Goal: Task Accomplishment & Management: Manage account settings

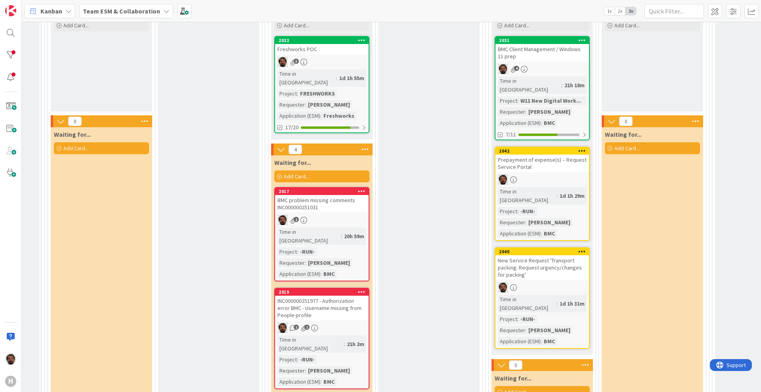
scroll to position [248, 106]
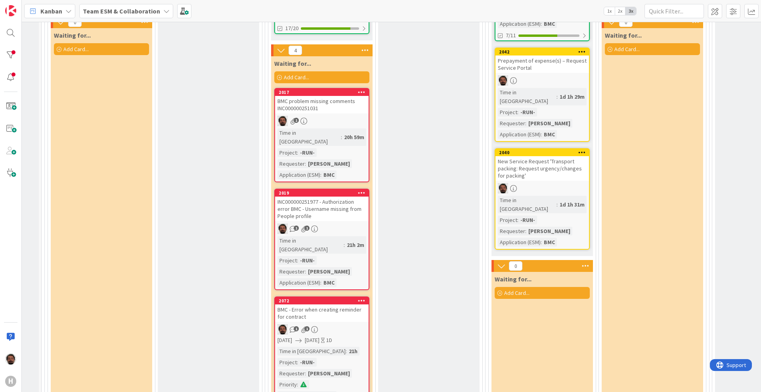
click at [552, 156] on div "New Service Request 'Transport packing: Request urgency/changes for packing'" at bounding box center [542, 168] width 94 height 25
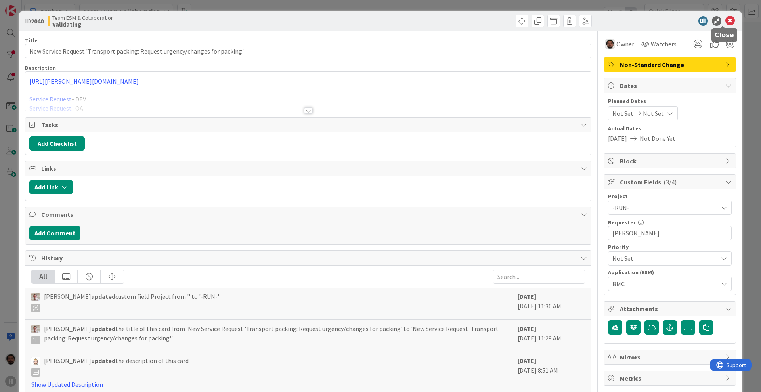
click at [725, 21] on icon at bounding box center [730, 21] width 10 height 10
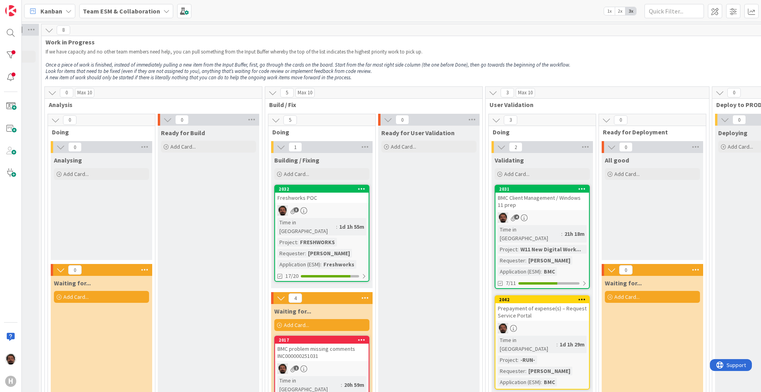
scroll to position [198, 106]
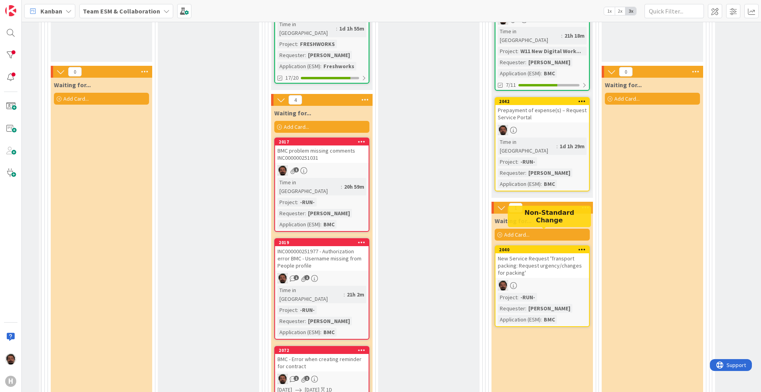
click at [537, 256] on div "New Service Request 'Transport packing: Request urgency/changes for packing'" at bounding box center [542, 265] width 94 height 25
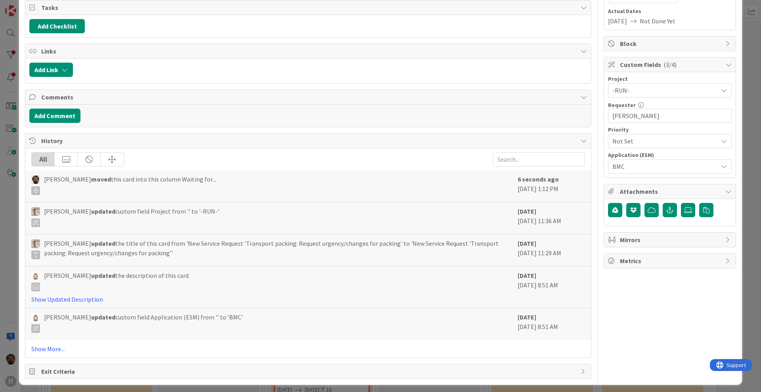
scroll to position [126, 0]
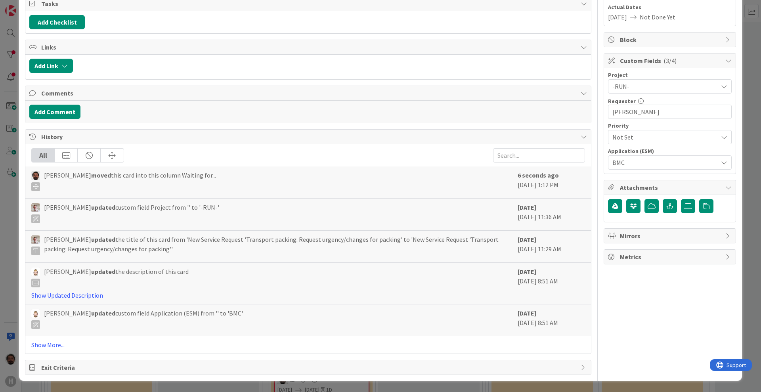
click at [79, 115] on div "Add Comment" at bounding box center [308, 112] width 566 height 22
click at [81, 111] on div "Add Comment" at bounding box center [308, 112] width 558 height 14
click at [69, 105] on button "Add Comment" at bounding box center [54, 112] width 51 height 14
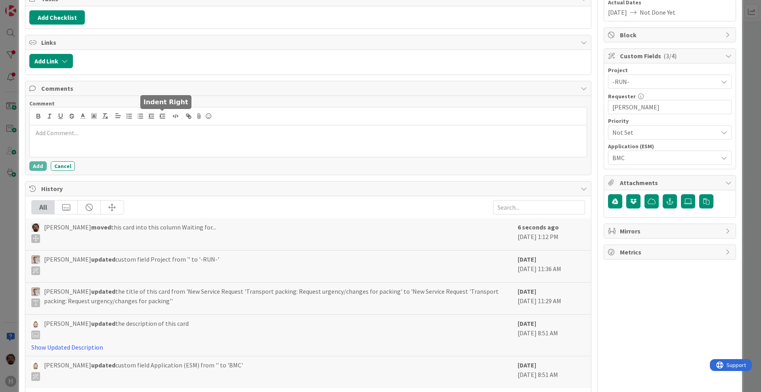
click at [169, 134] on p at bounding box center [308, 132] width 551 height 9
click at [33, 166] on button "Add" at bounding box center [37, 168] width 17 height 10
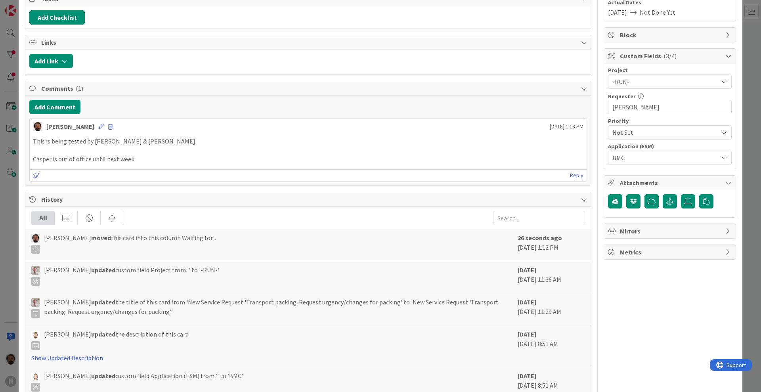
scroll to position [0, 0]
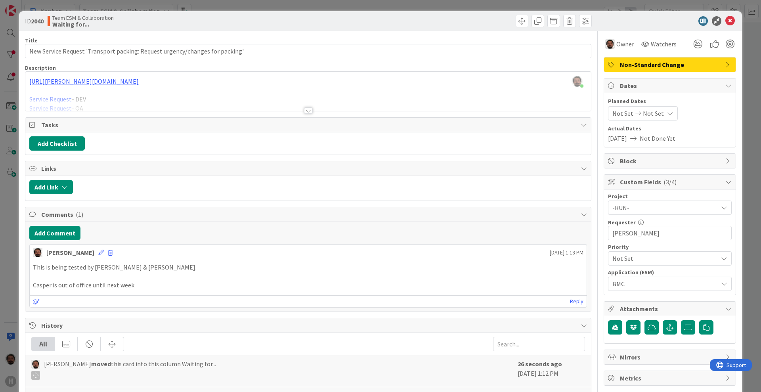
click at [632, 138] on icon at bounding box center [633, 138] width 13 height 6
click at [618, 140] on span "[DATE]" at bounding box center [617, 139] width 19 height 10
click at [725, 85] on icon at bounding box center [728, 85] width 6 height 6
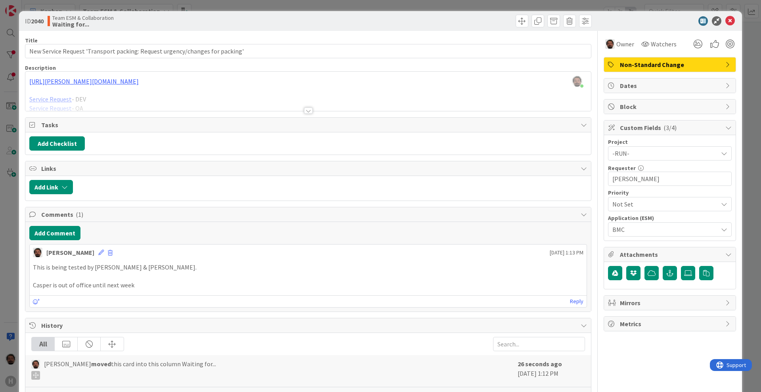
click at [716, 83] on div "Dates" at bounding box center [670, 85] width 132 height 14
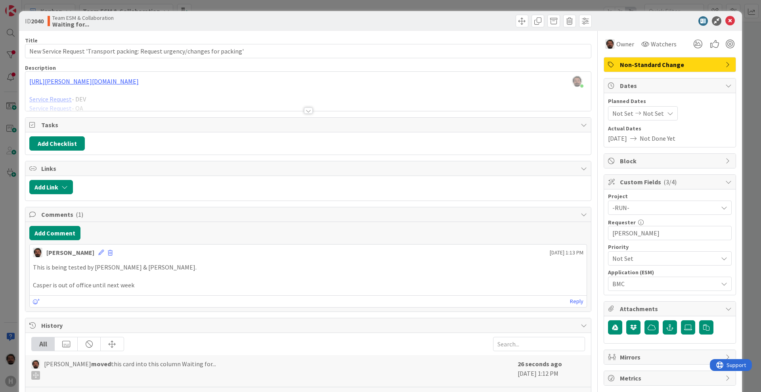
drag, startPoint x: 606, startPoint y: 138, endPoint x: 638, endPoint y: 136, distance: 32.1
click at [638, 136] on div "[DATE] Not Done Yet" at bounding box center [670, 139] width 124 height 10
click at [638, 136] on icon at bounding box center [633, 138] width 13 height 6
click at [664, 108] on div "Not Set Not Set" at bounding box center [643, 113] width 70 height 14
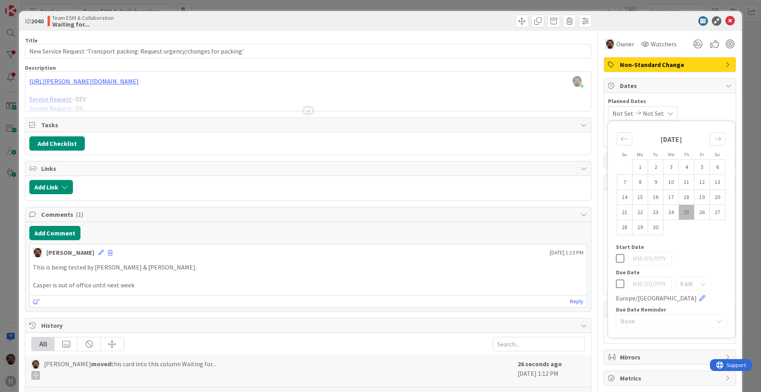
click at [616, 286] on icon at bounding box center [620, 284] width 8 height 10
type input "[DATE]"
click at [637, 280] on input "[DATE]" at bounding box center [650, 284] width 44 height 14
click at [639, 287] on input "[DATE]" at bounding box center [650, 284] width 44 height 14
drag, startPoint x: 640, startPoint y: 286, endPoint x: 634, endPoint y: 284, distance: 5.8
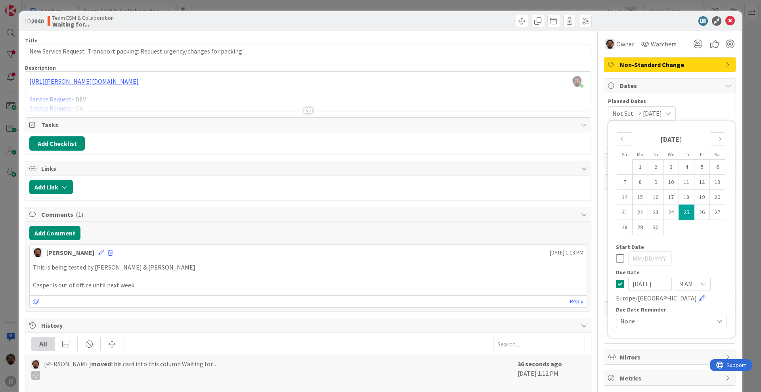
click at [633, 285] on input "[DATE]" at bounding box center [650, 284] width 44 height 14
click at [645, 284] on input "[DATE]" at bounding box center [650, 284] width 44 height 14
click at [651, 285] on input "[DATE]" at bounding box center [650, 284] width 44 height 14
click at [676, 284] on div "9 AM" at bounding box center [693, 284] width 35 height 14
click at [681, 298] on div "[DATE] 9 AM 0 AM 1 AM 2 AM 3 AM 4 AM 5 AM 6 AM 7 AM 8 AM 9 AM 10 AM 11 AM 12 PM…" at bounding box center [671, 290] width 111 height 27
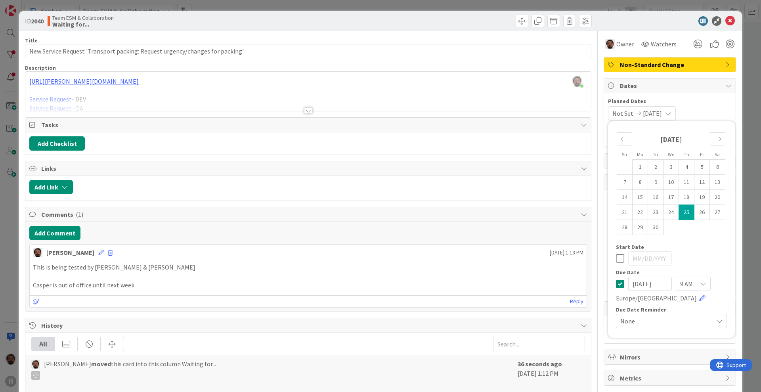
click at [652, 298] on div "Europe/[GEOGRAPHIC_DATA]" at bounding box center [661, 298] width 90 height 10
click at [699, 298] on link at bounding box center [702, 298] width 6 height 6
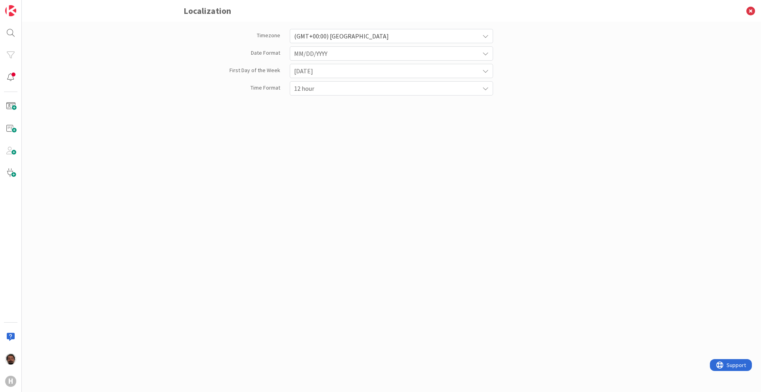
click at [334, 34] on span "(GMT+00:00) [GEOGRAPHIC_DATA]" at bounding box center [384, 36] width 181 height 11
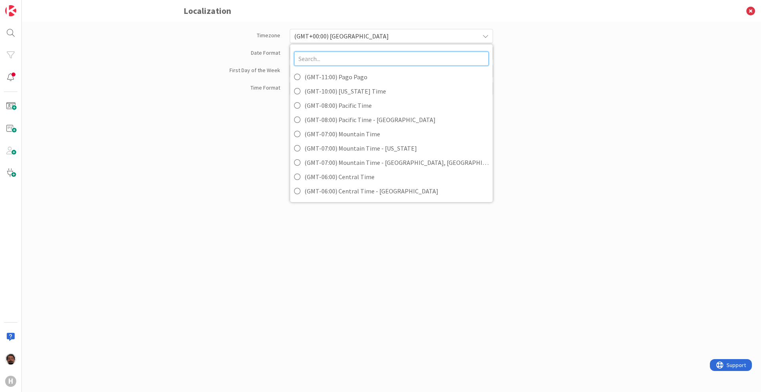
click at [348, 58] on input "text" at bounding box center [391, 59] width 195 height 14
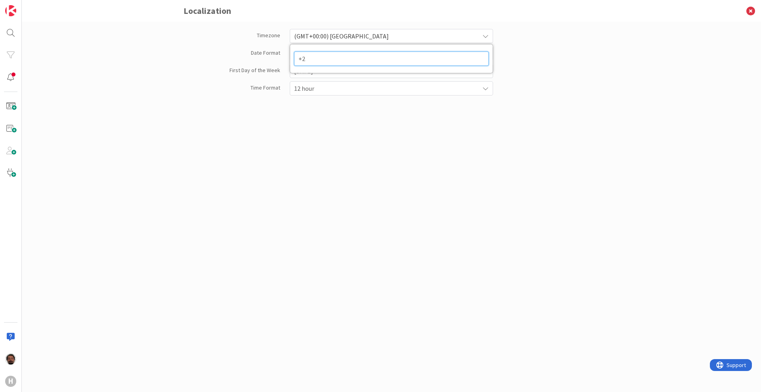
type input "+"
type input "amst"
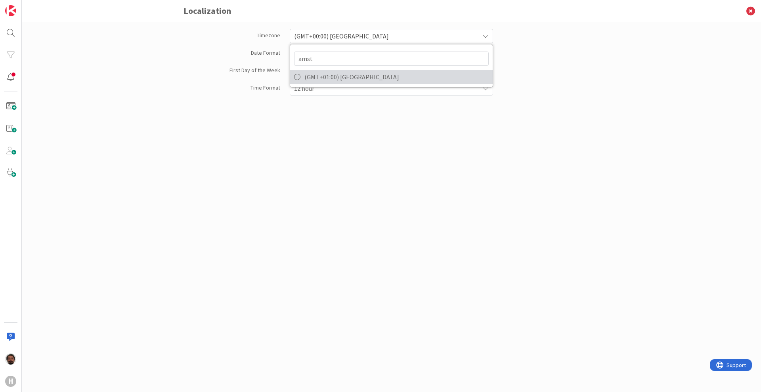
click at [348, 74] on span "(GMT+01:00) [GEOGRAPHIC_DATA]" at bounding box center [396, 77] width 184 height 12
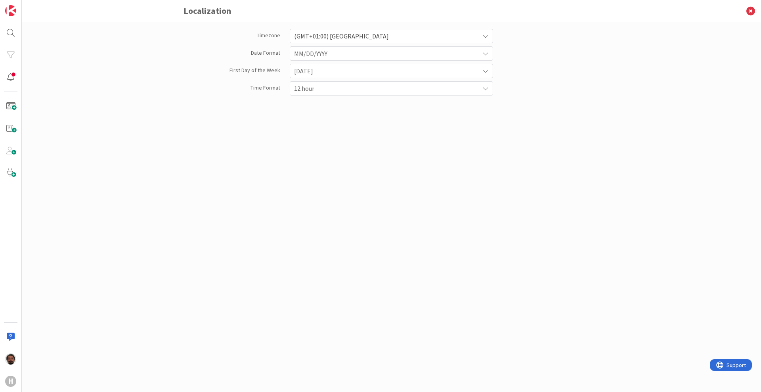
click at [326, 95] on div "12 hour" at bounding box center [391, 88] width 203 height 14
click at [330, 88] on span "12 hour" at bounding box center [384, 88] width 180 height 11
click at [330, 88] on span "12 hour" at bounding box center [384, 88] width 181 height 11
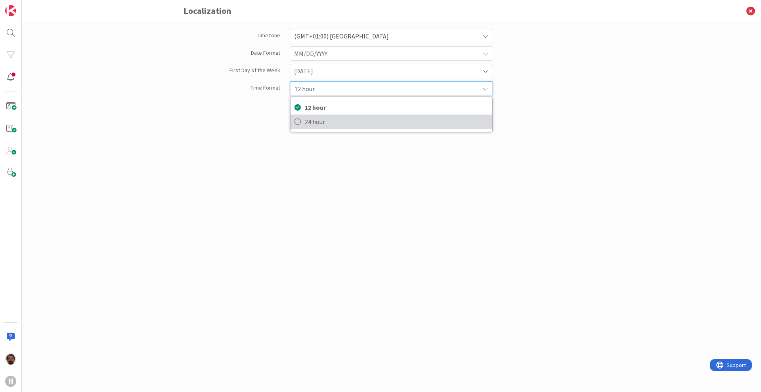
click at [326, 120] on span "24 hour" at bounding box center [397, 122] width 184 height 12
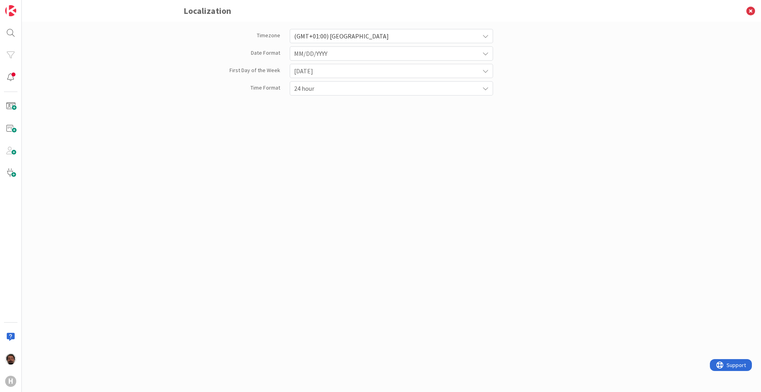
click at [321, 55] on span "MM/DD/YYYY" at bounding box center [384, 53] width 181 height 11
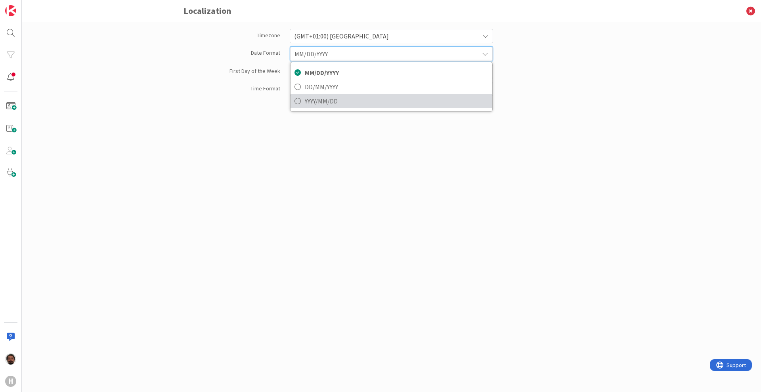
click at [317, 102] on span "YYYY/MM/DD" at bounding box center [397, 101] width 184 height 12
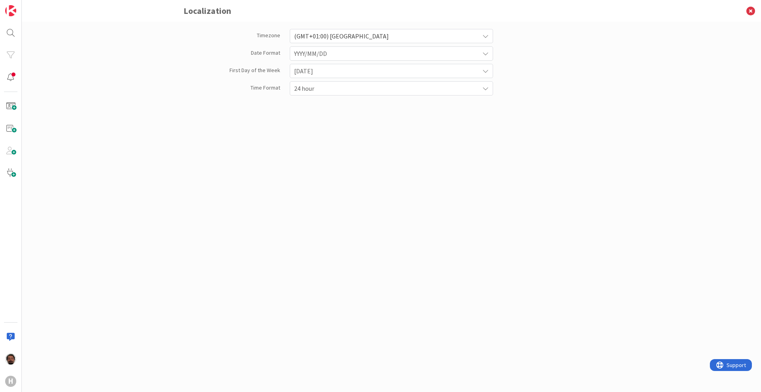
click at [330, 55] on span "YYYY/MM/DD" at bounding box center [384, 53] width 181 height 11
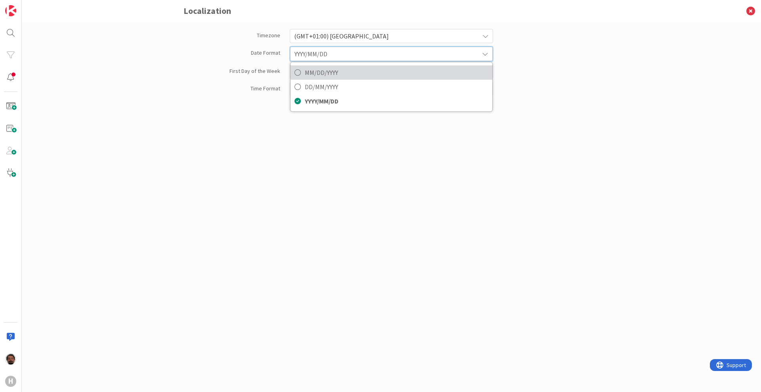
click at [317, 73] on span "MM/DD/YYYY" at bounding box center [397, 73] width 184 height 12
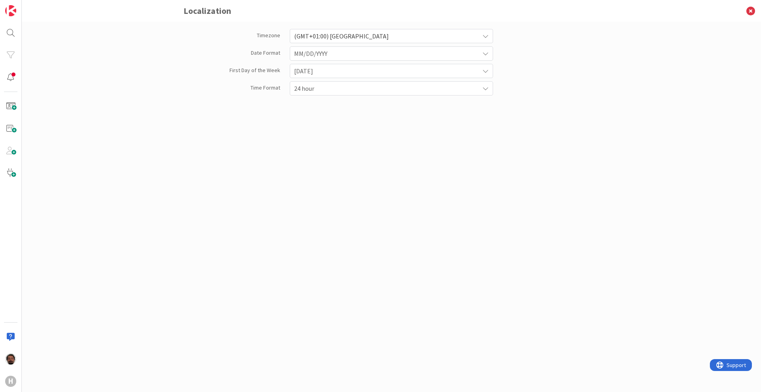
click at [328, 85] on span "24 hour" at bounding box center [384, 88] width 181 height 11
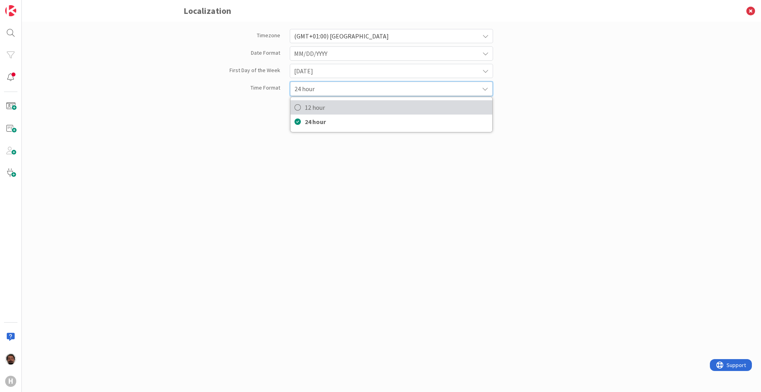
click at [322, 106] on span "12 hour" at bounding box center [397, 107] width 184 height 12
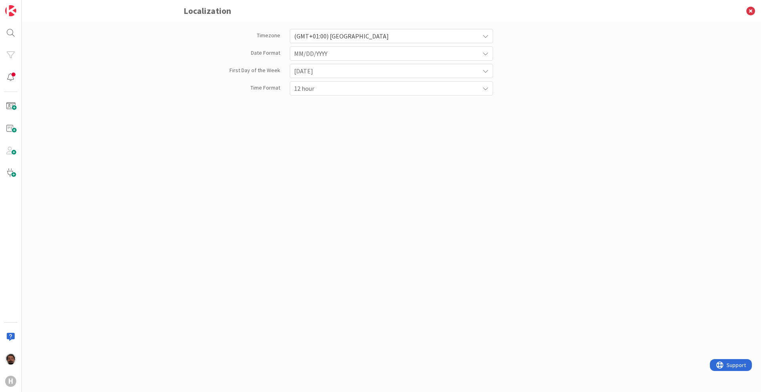
click at [319, 94] on div "12 hour" at bounding box center [391, 88] width 203 height 14
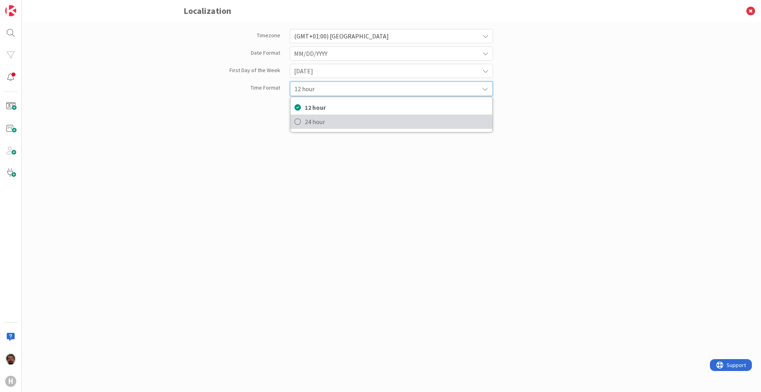
click at [314, 125] on span "24 hour" at bounding box center [397, 122] width 184 height 12
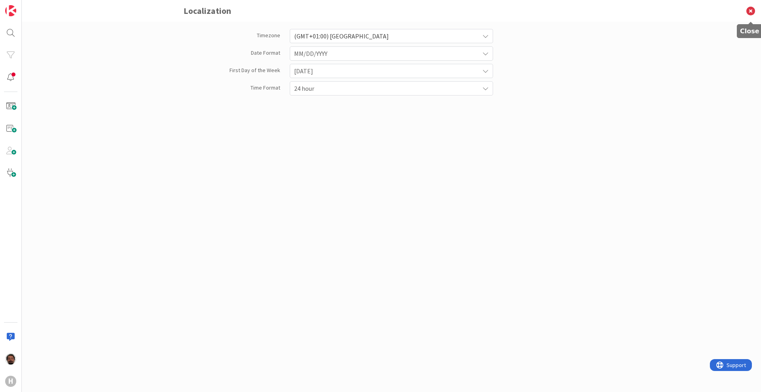
click at [747, 12] on icon at bounding box center [750, 11] width 21 height 22
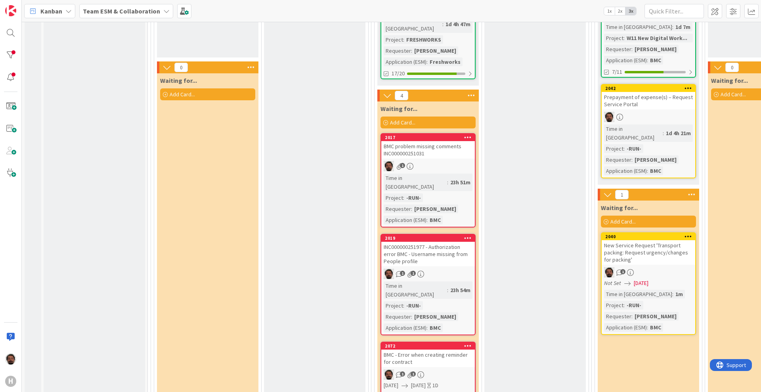
scroll to position [297, 0]
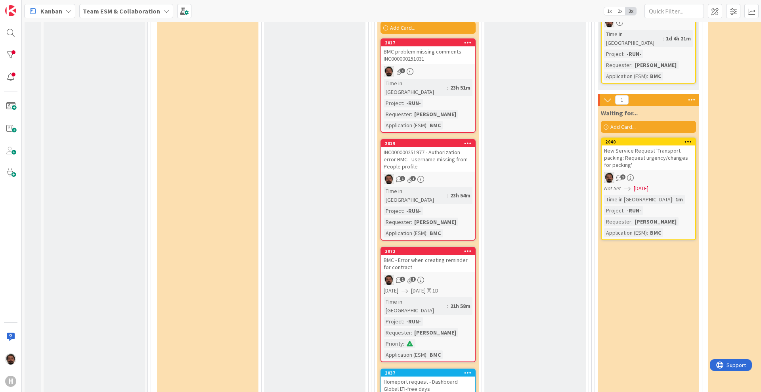
click at [671, 149] on div "New Service Request 'Transport packing: Request urgency/changes for packing'" at bounding box center [649, 157] width 94 height 25
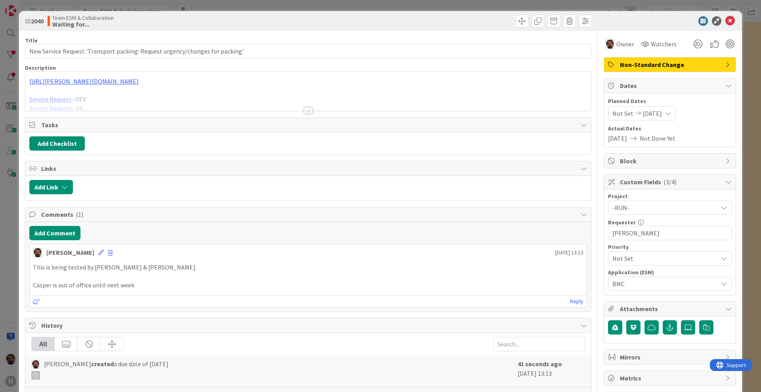
click at [669, 111] on icon at bounding box center [668, 113] width 6 height 6
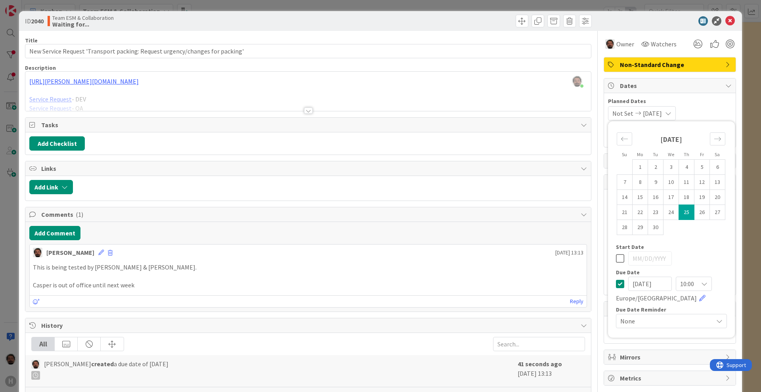
click at [633, 285] on input "[DATE]" at bounding box center [650, 284] width 44 height 14
click at [639, 285] on input "[DATE]" at bounding box center [650, 284] width 44 height 14
click at [699, 298] on link at bounding box center [702, 298] width 6 height 6
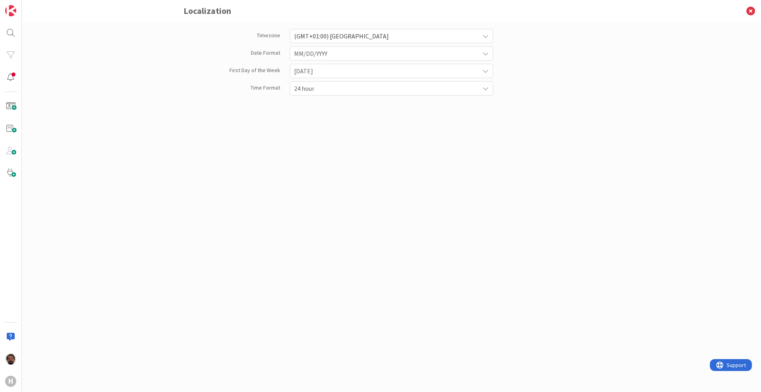
click at [329, 86] on span "24 hour" at bounding box center [384, 88] width 181 height 11
click at [328, 58] on span "MM/DD/YYYY" at bounding box center [384, 53] width 181 height 11
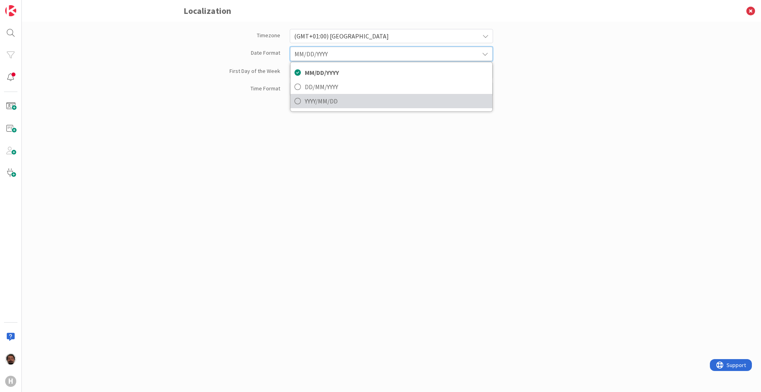
click at [335, 99] on span "YYYY/MM/DD" at bounding box center [397, 101] width 184 height 12
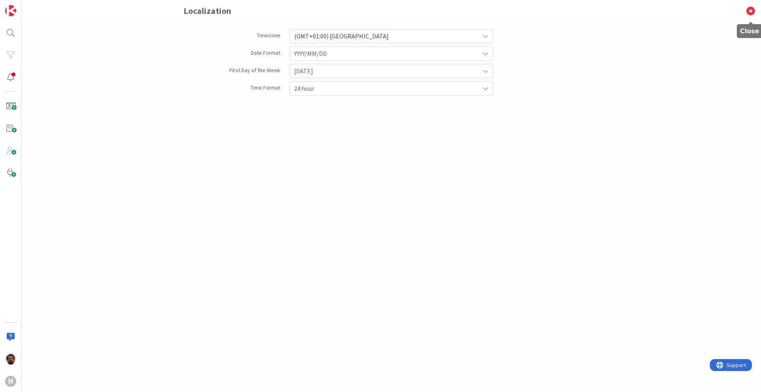
click at [748, 13] on icon at bounding box center [750, 11] width 21 height 22
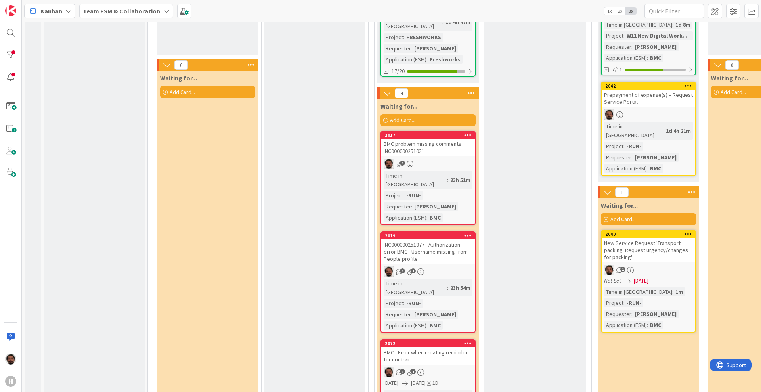
scroll to position [248, 0]
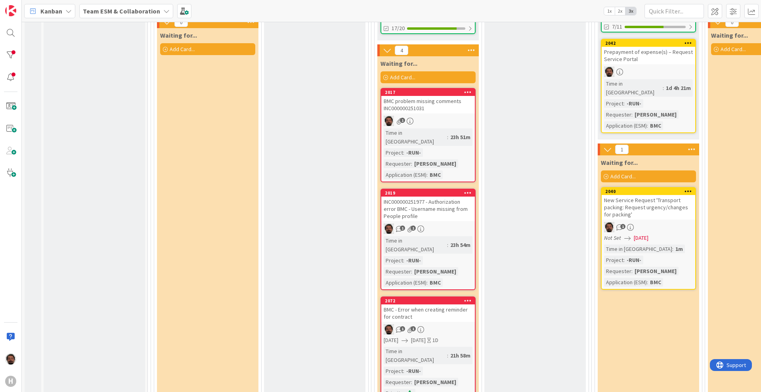
click at [652, 207] on div "New Service Request 'Transport packing: Request urgency/changes for packing'" at bounding box center [649, 207] width 94 height 25
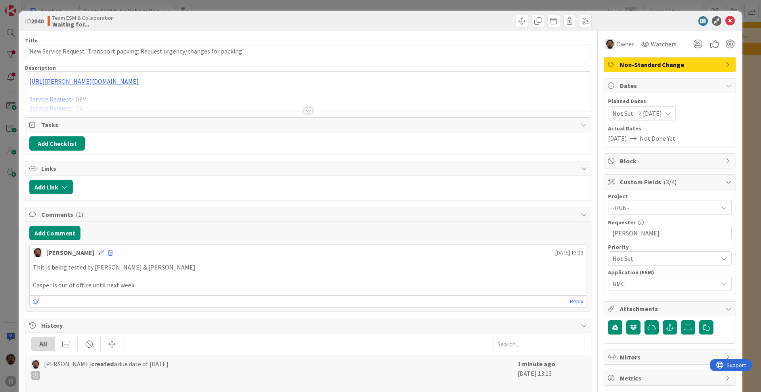
click at [664, 114] on div "Not Set [DATE]" at bounding box center [642, 113] width 68 height 14
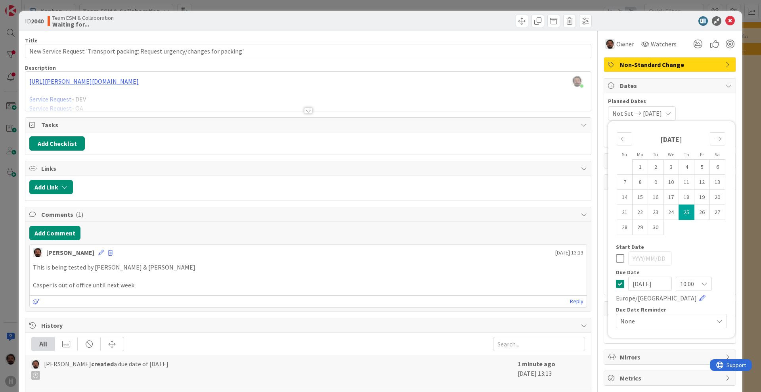
drag, startPoint x: 656, startPoint y: 283, endPoint x: 642, endPoint y: 283, distance: 14.3
click at [642, 283] on input "[DATE]" at bounding box center [650, 284] width 44 height 14
click at [652, 284] on input "2025/10/" at bounding box center [650, 284] width 44 height 14
type input "[DATE]"
click at [714, 135] on icon "Move forward to switch to the next month." at bounding box center [718, 139] width 8 height 8
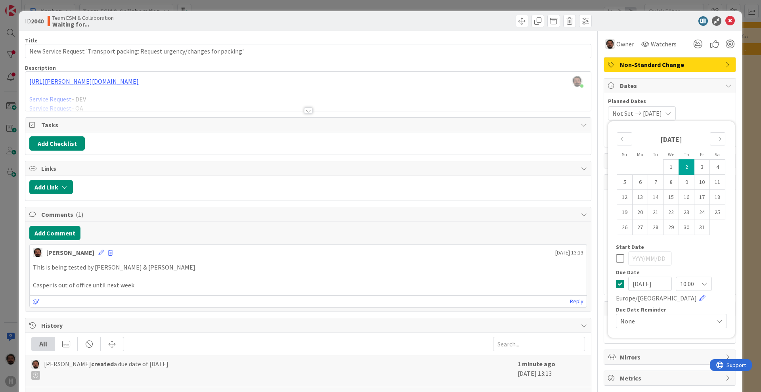
click at [680, 166] on td "2" at bounding box center [686, 167] width 15 height 15
type input "[DATE]"
click at [616, 260] on icon at bounding box center [620, 259] width 8 height 10
click at [708, 100] on span "Planned Dates" at bounding box center [670, 101] width 124 height 8
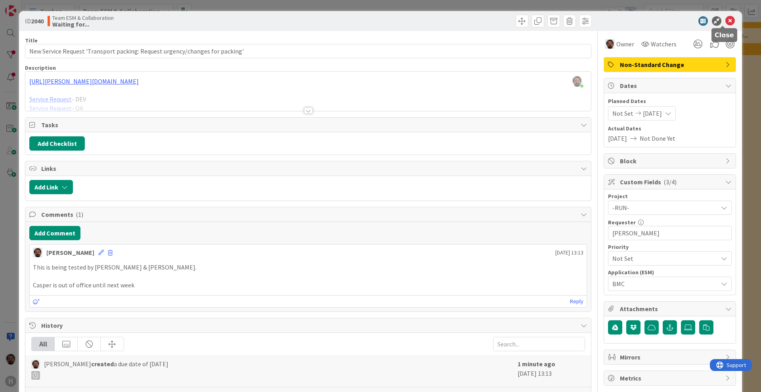
click at [725, 21] on icon at bounding box center [730, 21] width 10 height 10
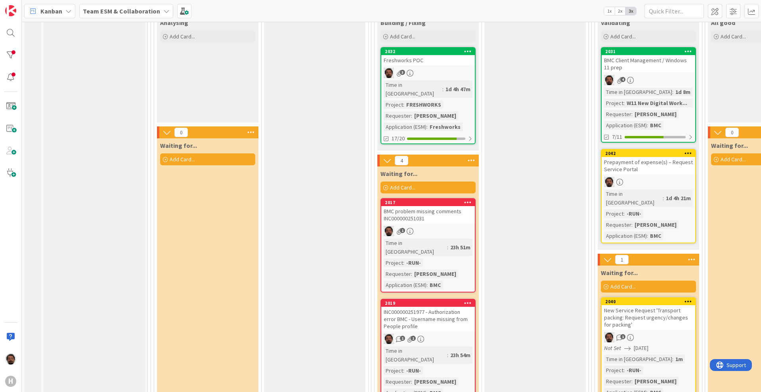
scroll to position [58, 0]
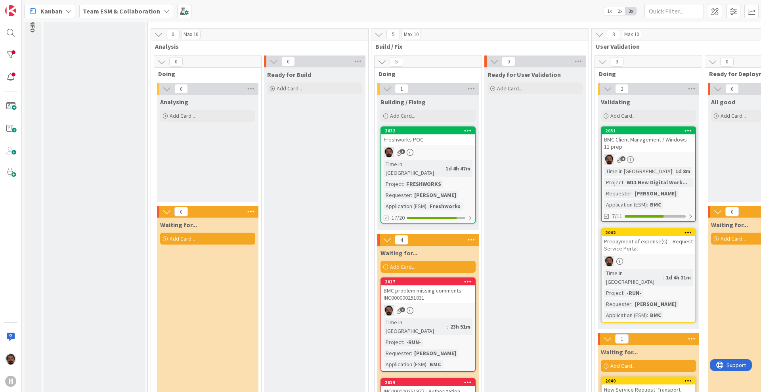
click at [639, 143] on div "BMC Client Management / Windows 11 prep" at bounding box center [649, 142] width 94 height 17
